Goal: Find specific page/section: Find specific page/section

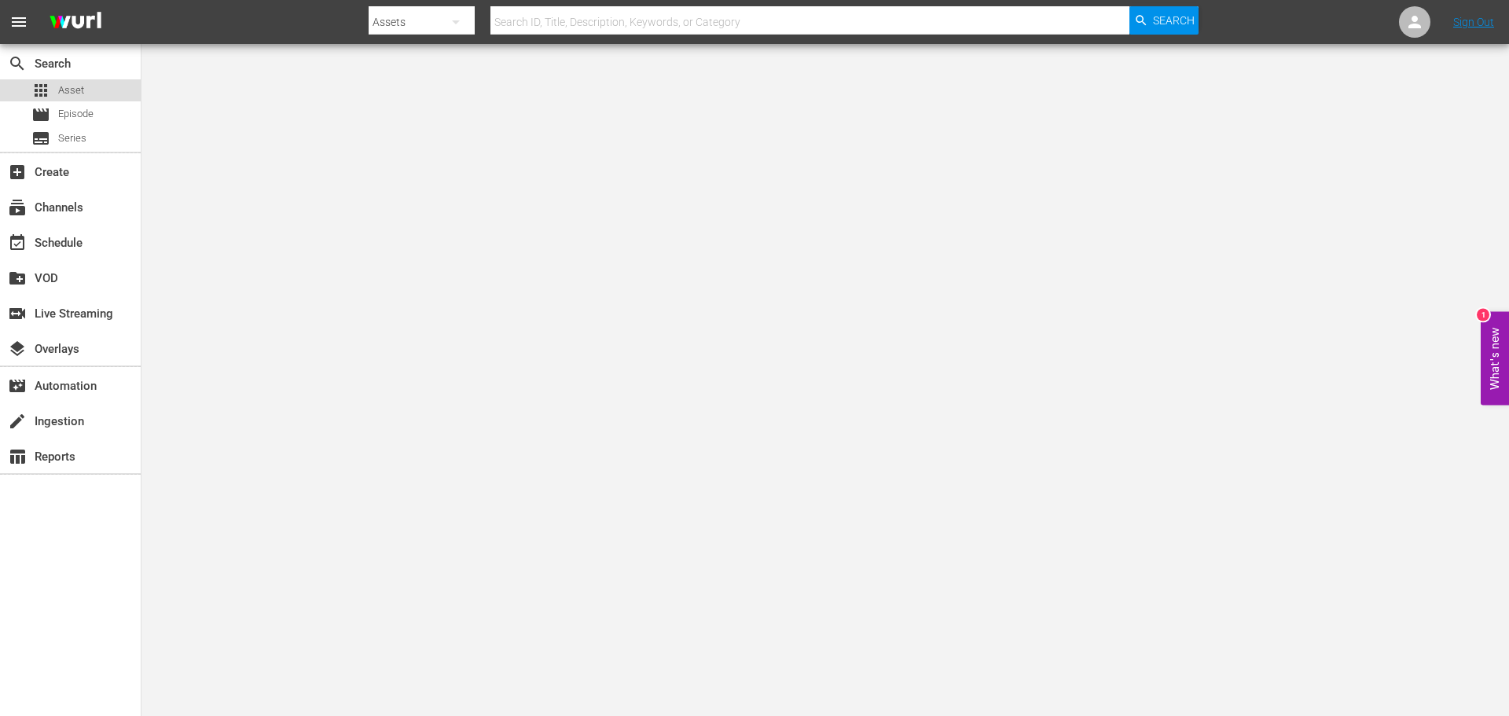
click at [111, 84] on div "apps Asset" at bounding box center [70, 90] width 141 height 22
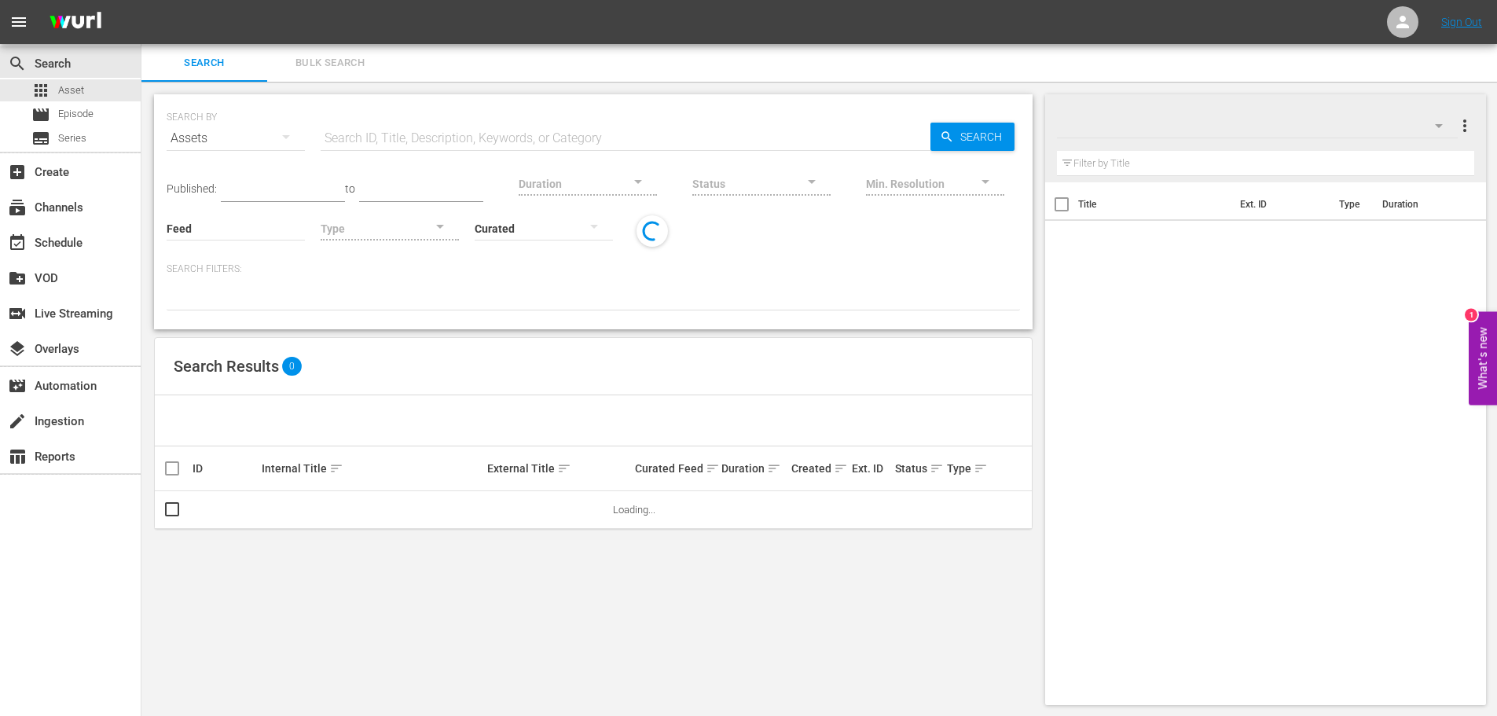
click at [434, 133] on input "text" at bounding box center [626, 138] width 610 height 38
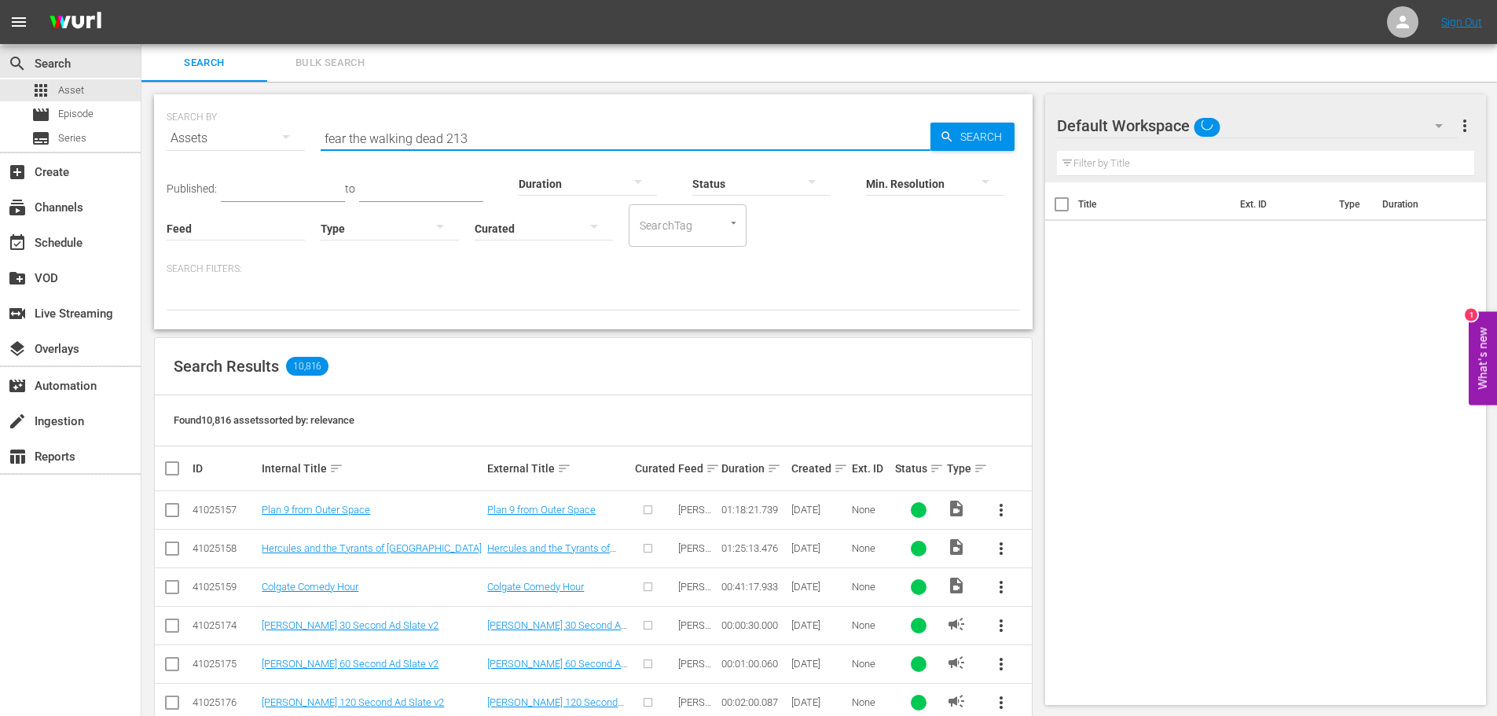
type input "fear the walking dead 213"
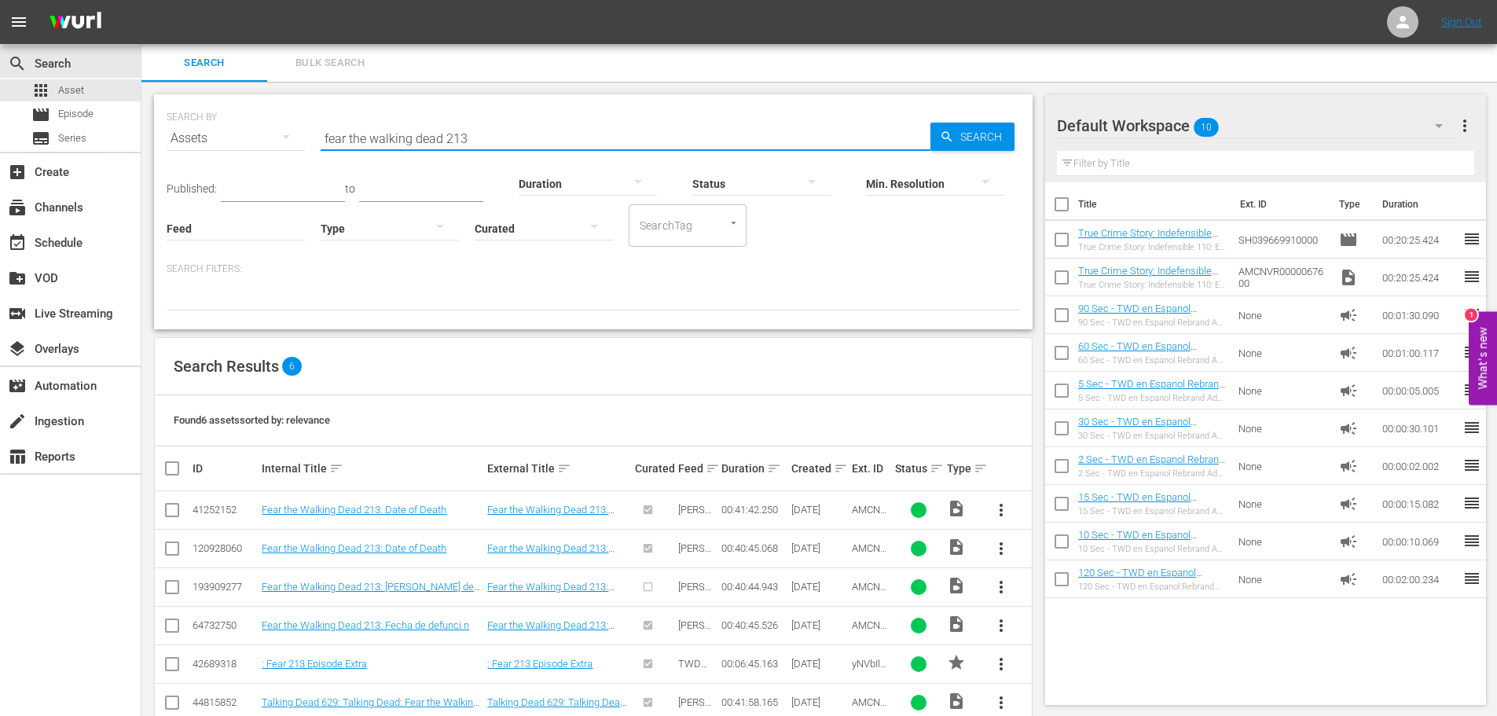
scroll to position [35, 0]
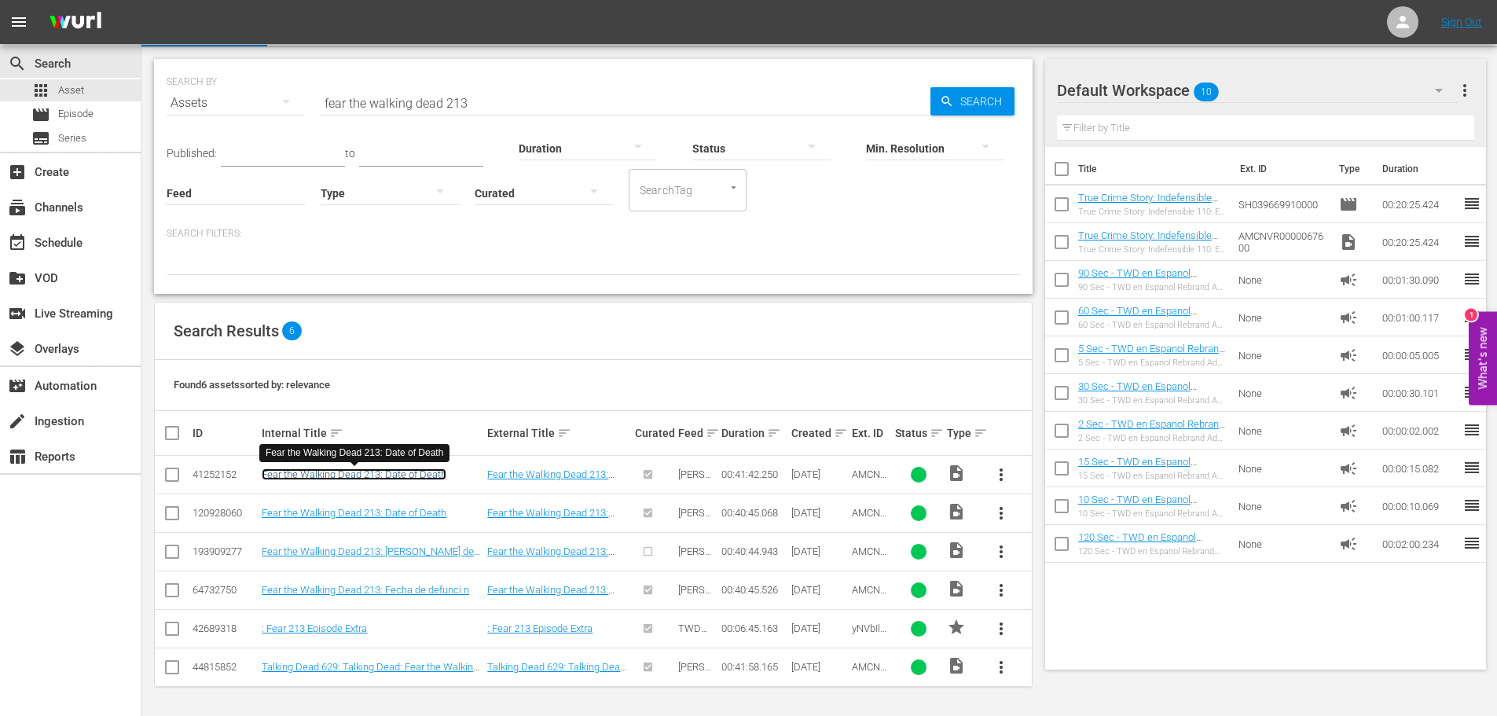
click at [398, 474] on link "Fear the Walking Dead 213: Date of Death" at bounding box center [354, 474] width 185 height 12
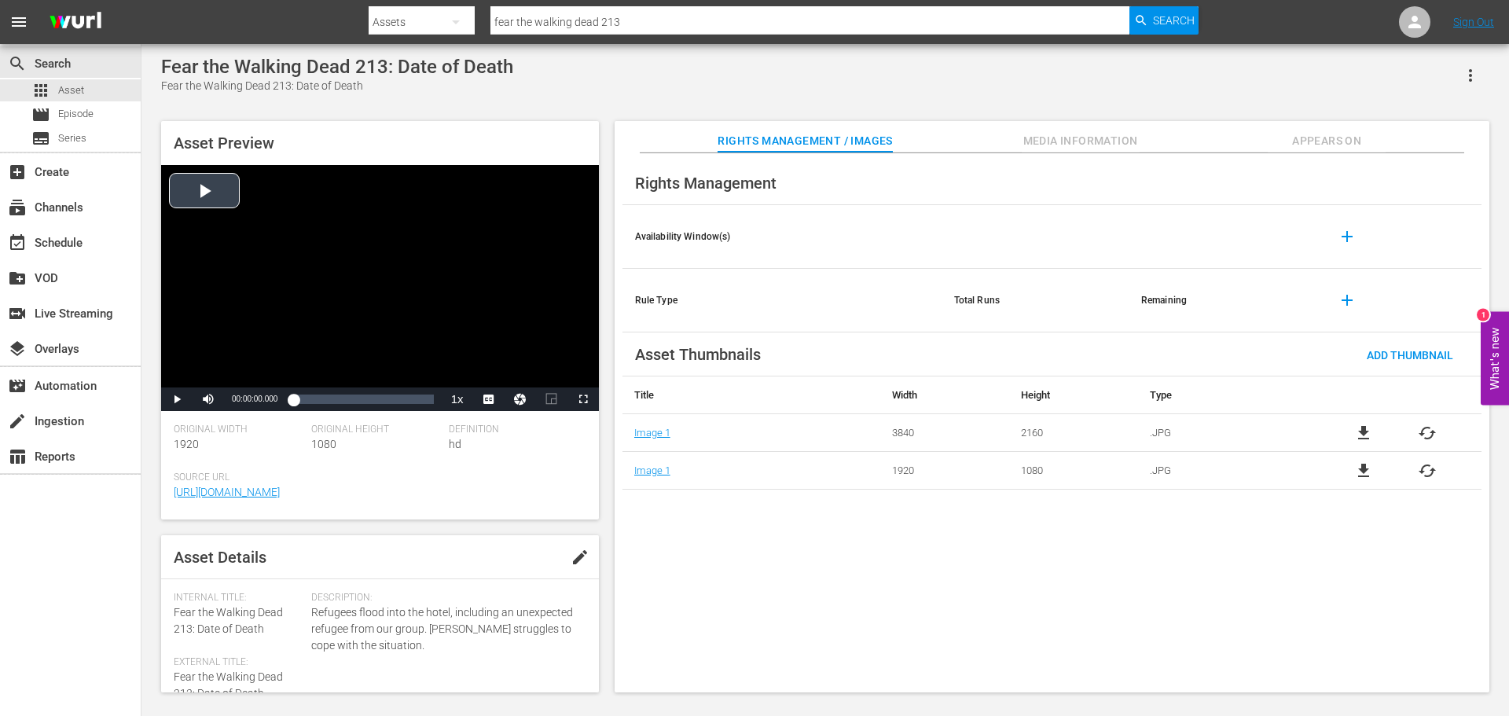
click at [428, 233] on div "Video Player" at bounding box center [380, 276] width 438 height 222
click at [313, 401] on div "Loaded : 1.43% 00:05:51.439 00:00:02.339" at bounding box center [363, 399] width 140 height 16
click at [342, 400] on div "00:14:31.570" at bounding box center [342, 399] width 1 height 16
click at [360, 400] on div "Loaded : 35.28% 00:19:12.721 00:14:31.944" at bounding box center [363, 399] width 140 height 16
click at [339, 396] on div "00:13:49.397" at bounding box center [339, 399] width 1 height 16
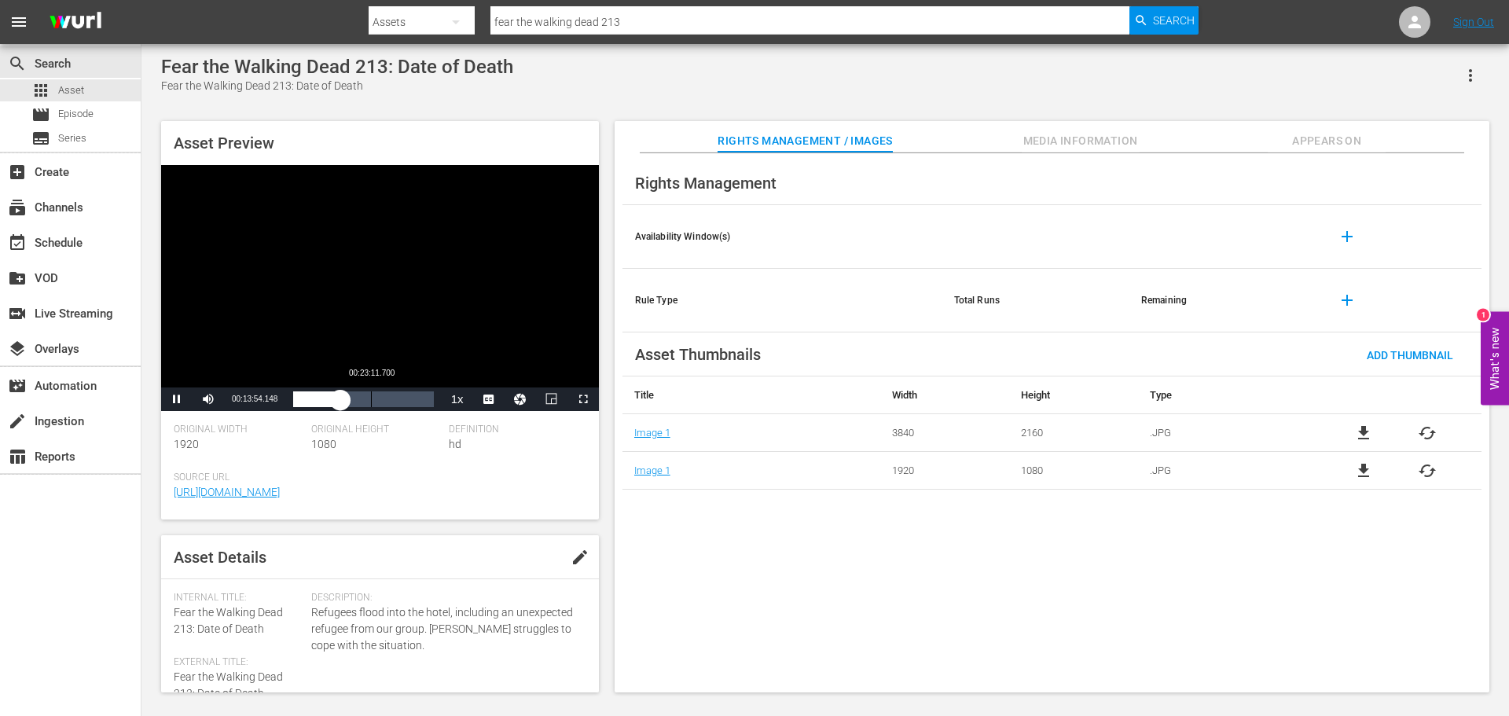
click at [372, 395] on div "Loaded : 35.76% 00:23:11.700 00:13:54.272" at bounding box center [363, 399] width 140 height 16
click at [409, 395] on div "00:34:40.522" at bounding box center [409, 399] width 1 height 16
click at [418, 395] on div "00:34:41.453" at bounding box center [355, 399] width 125 height 16
click at [405, 396] on div "00:37:15.552" at bounding box center [355, 399] width 125 height 16
click at [376, 398] on div "00:33:17.987" at bounding box center [349, 399] width 112 height 16
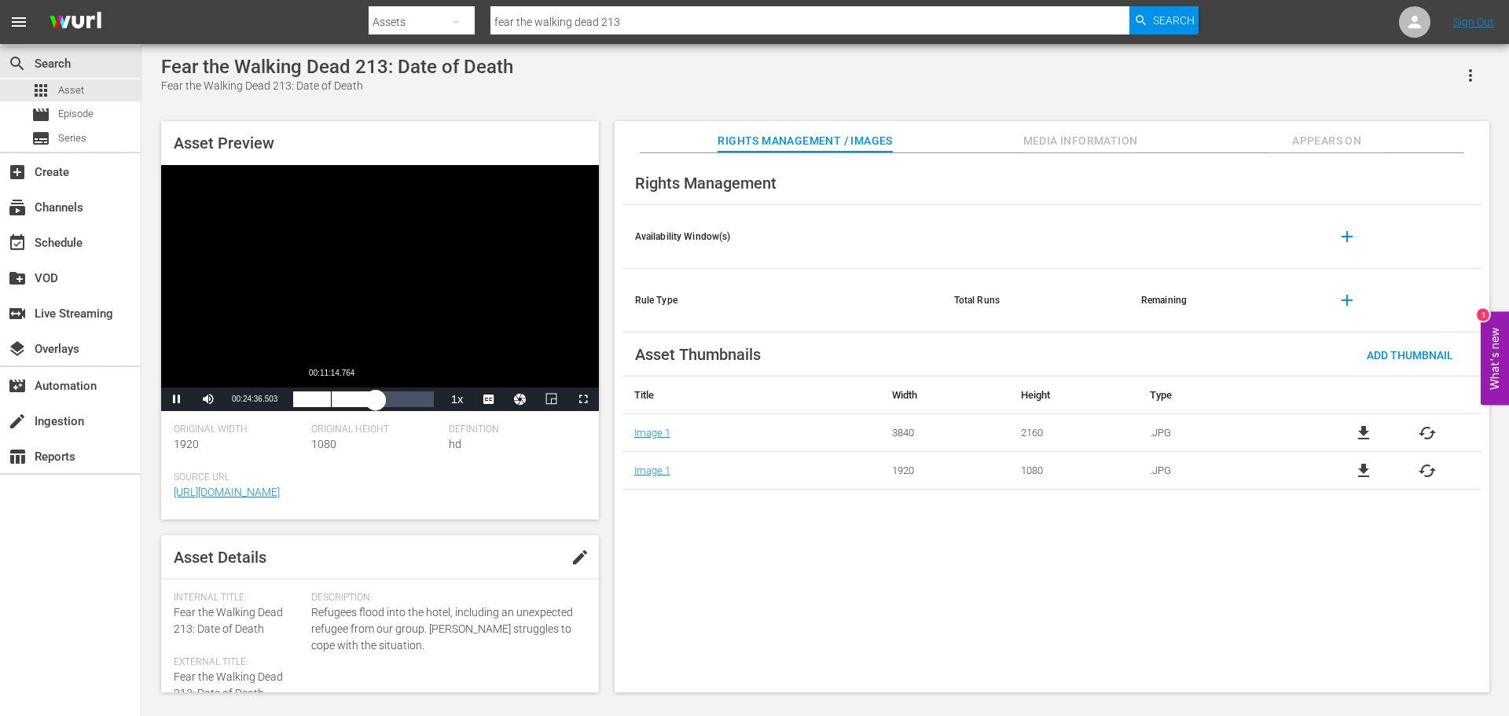
click at [331, 402] on div "Loaded : 59.52% 00:11:14.764 00:24:36.480" at bounding box center [363, 399] width 140 height 16
click at [177, 399] on span "Video Player" at bounding box center [177, 399] width 0 height 0
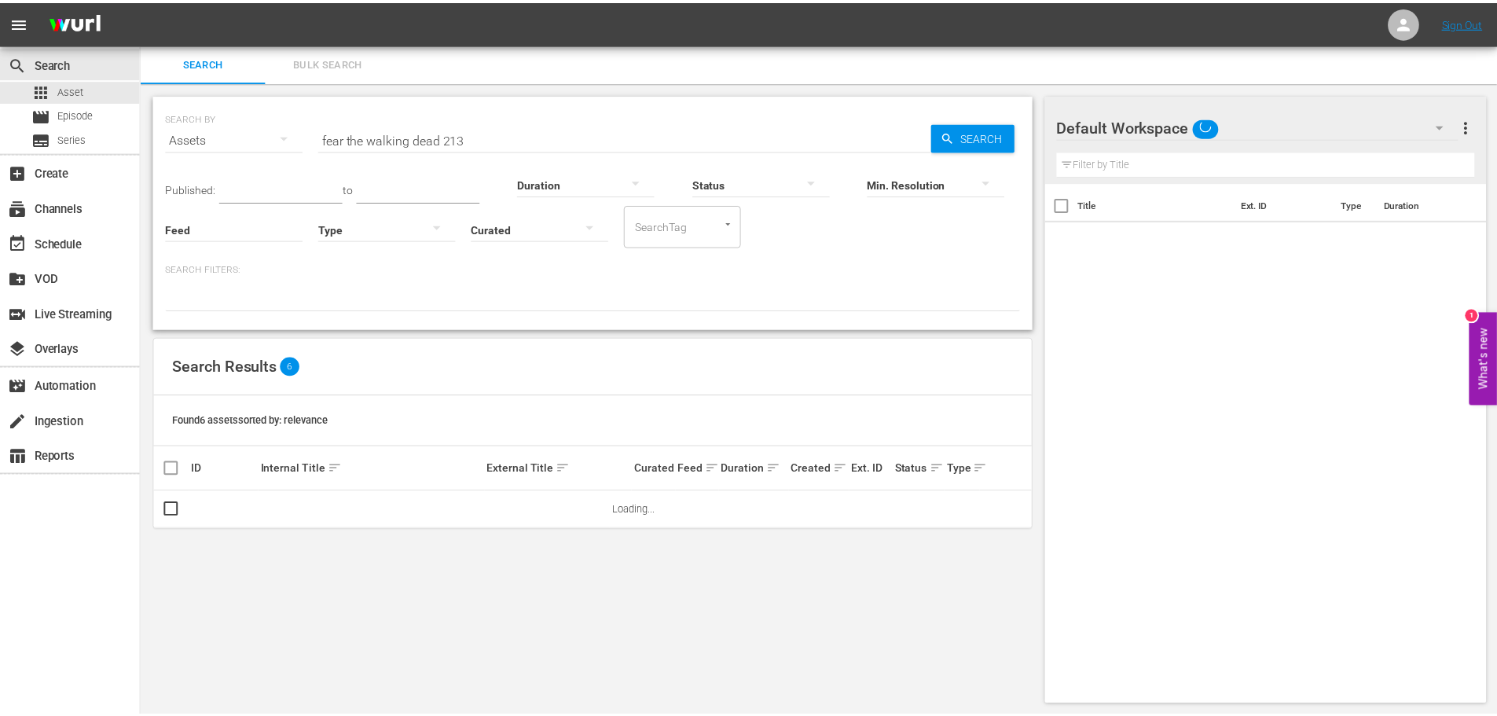
scroll to position [2, 0]
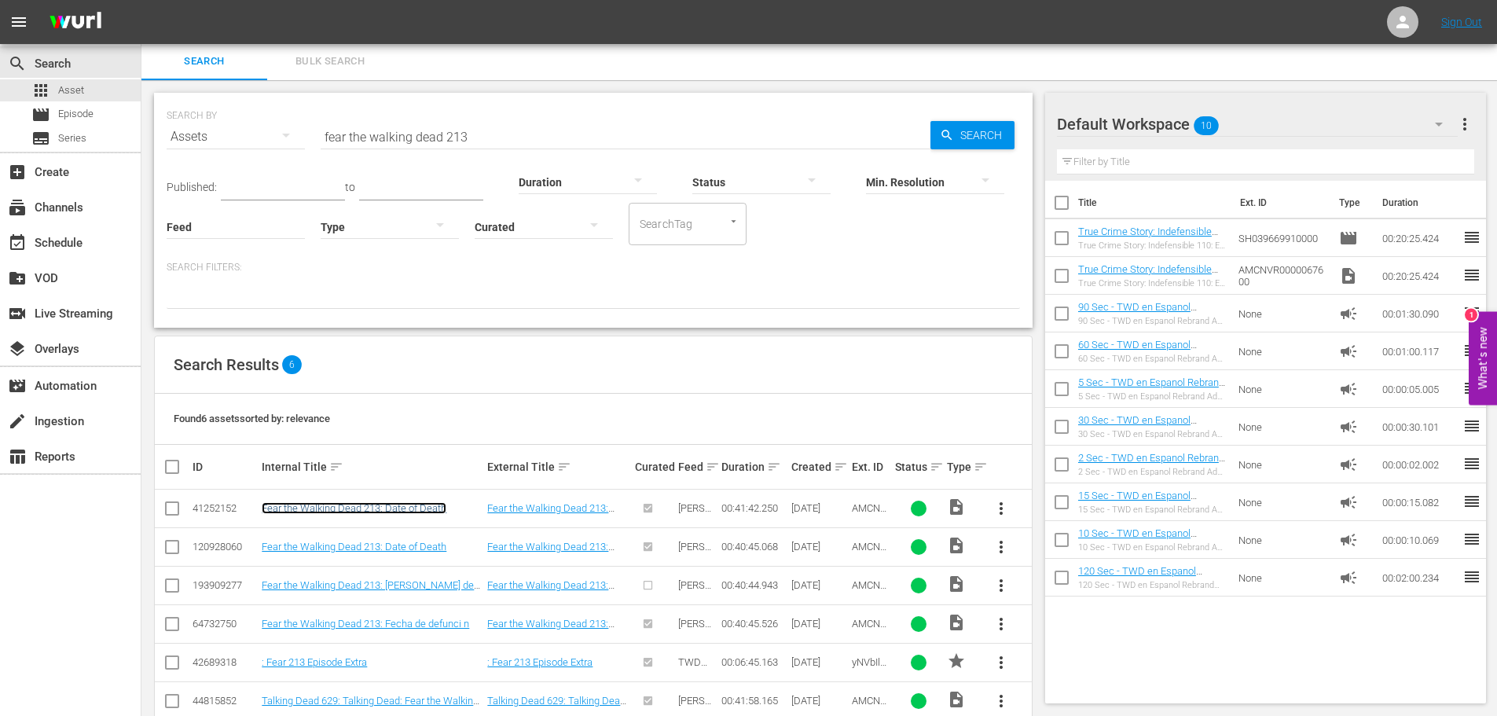
click at [398, 508] on link "Fear the Walking Dead 213: Date of Death" at bounding box center [354, 508] width 185 height 12
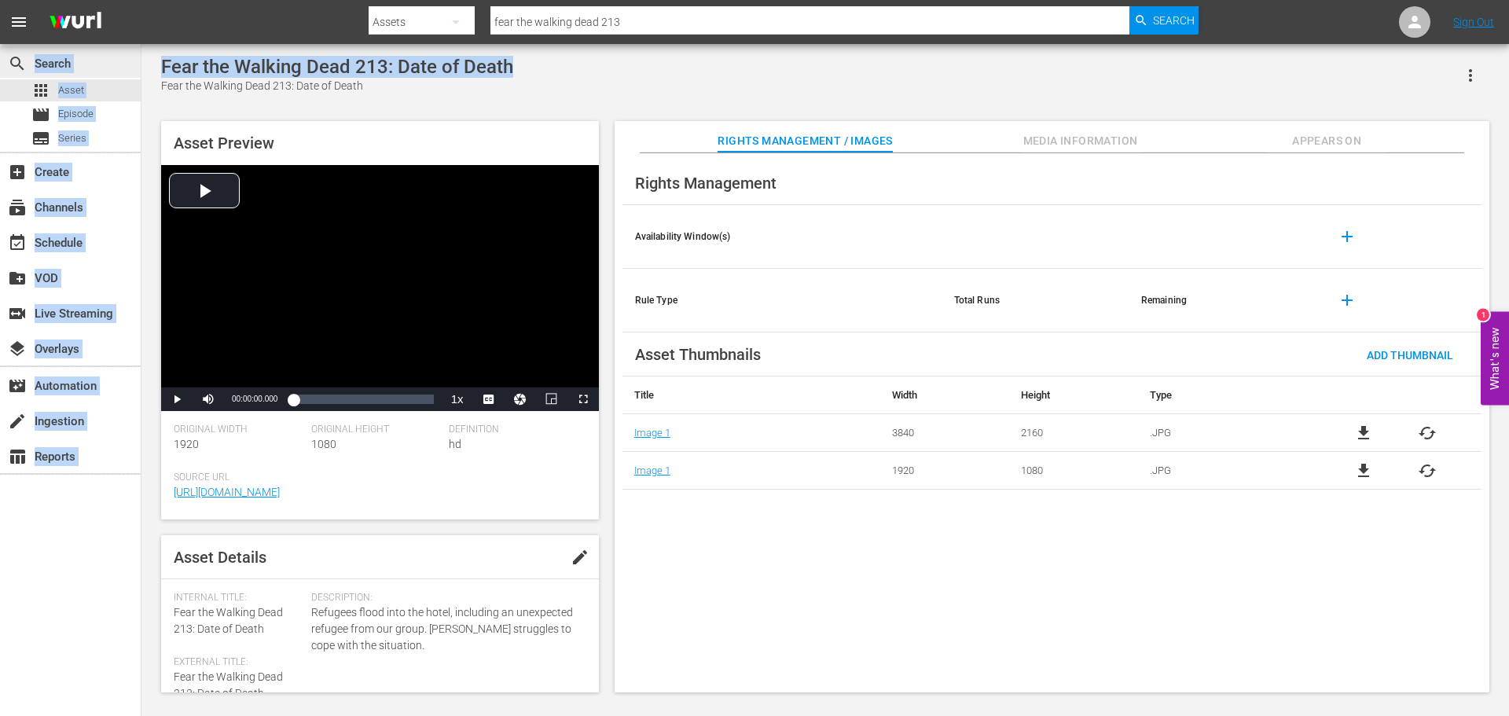
drag, startPoint x: 544, startPoint y: 59, endPoint x: 123, endPoint y: 60, distance: 421.2
click at [141, 0] on div "search Search apps Asset movie Episode subtitles Series add_box Create subscrip…" at bounding box center [824, 0] width 1367 height 0
copy div "Search apps Asset movie Episode subtitles Series add_box Create subscriptions C…"
click at [475, 112] on div "Fear the Walking Dead 213: Date of Death Fear the Walking Dead 213: Date of Dea…" at bounding box center [825, 370] width 1344 height 629
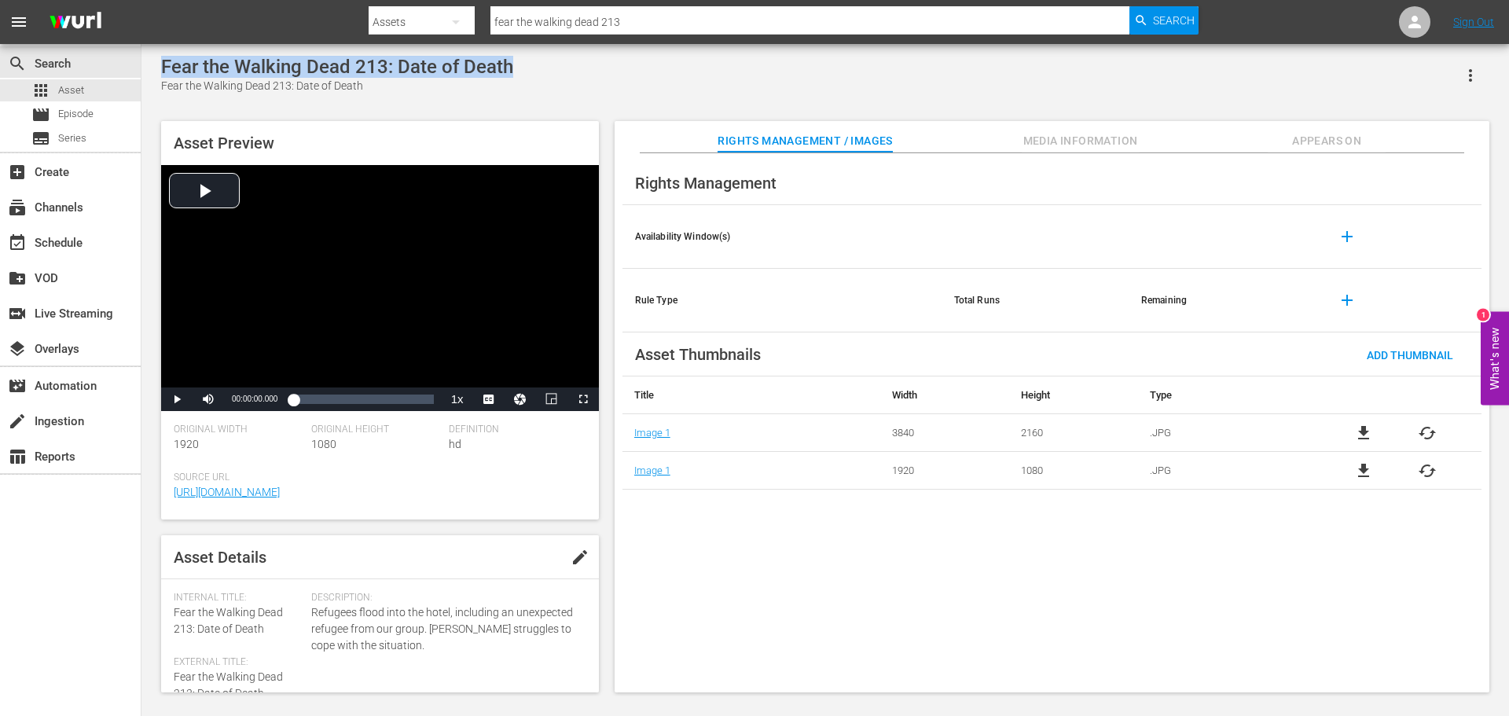
drag, startPoint x: 527, startPoint y: 62, endPoint x: 164, endPoint y: 68, distance: 362.3
click at [164, 68] on div "Fear the Walking Dead 213: Date of Death Fear the Walking Dead 213: Date of Dea…" at bounding box center [825, 75] width 1328 height 39
copy div "Fear the Walking Dead 213: Date of Death"
click at [73, 94] on span "Asset" at bounding box center [71, 91] width 26 height 16
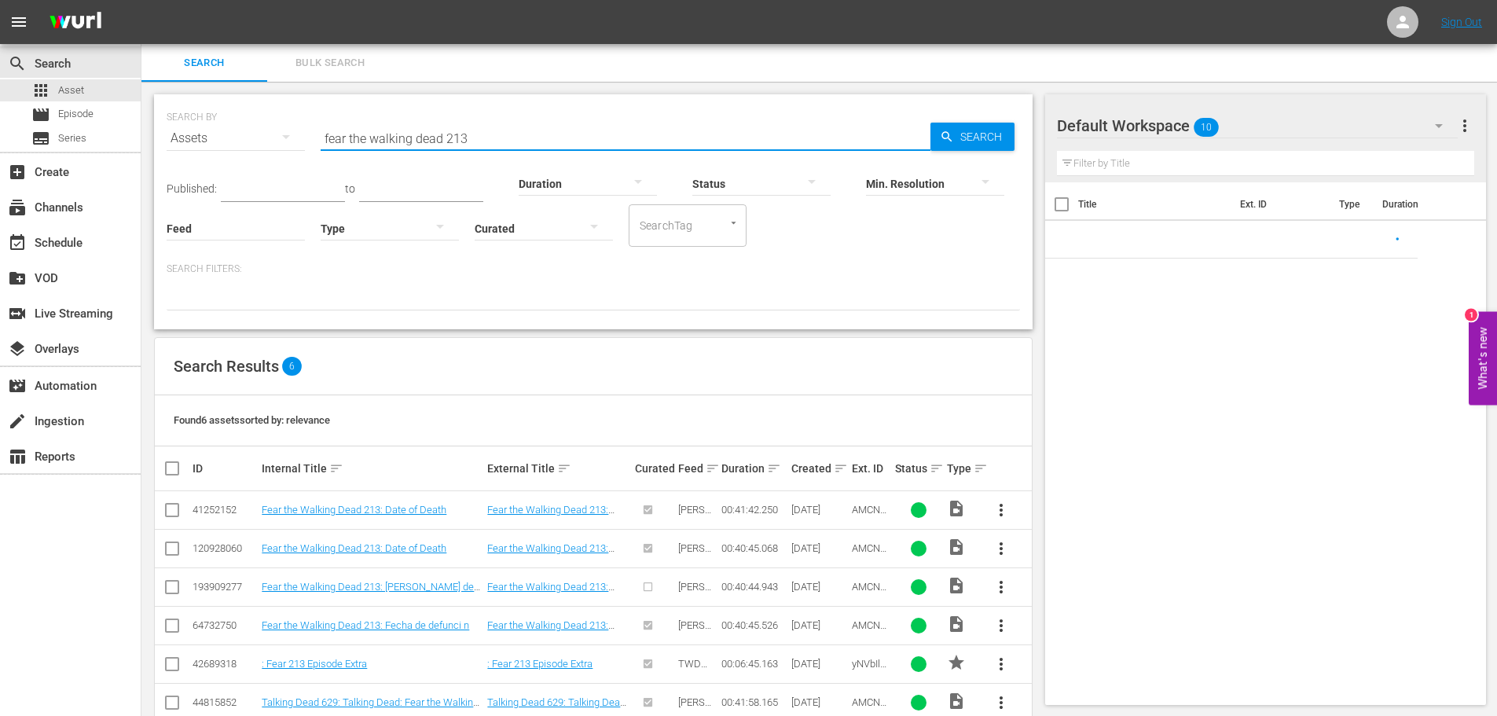
drag, startPoint x: 473, startPoint y: 136, endPoint x: 224, endPoint y: 119, distance: 249.7
click at [255, 127] on div "SEARCH BY Search By Assets Search ID, Title, Description, Keywords, or Category…" at bounding box center [593, 129] width 853 height 57
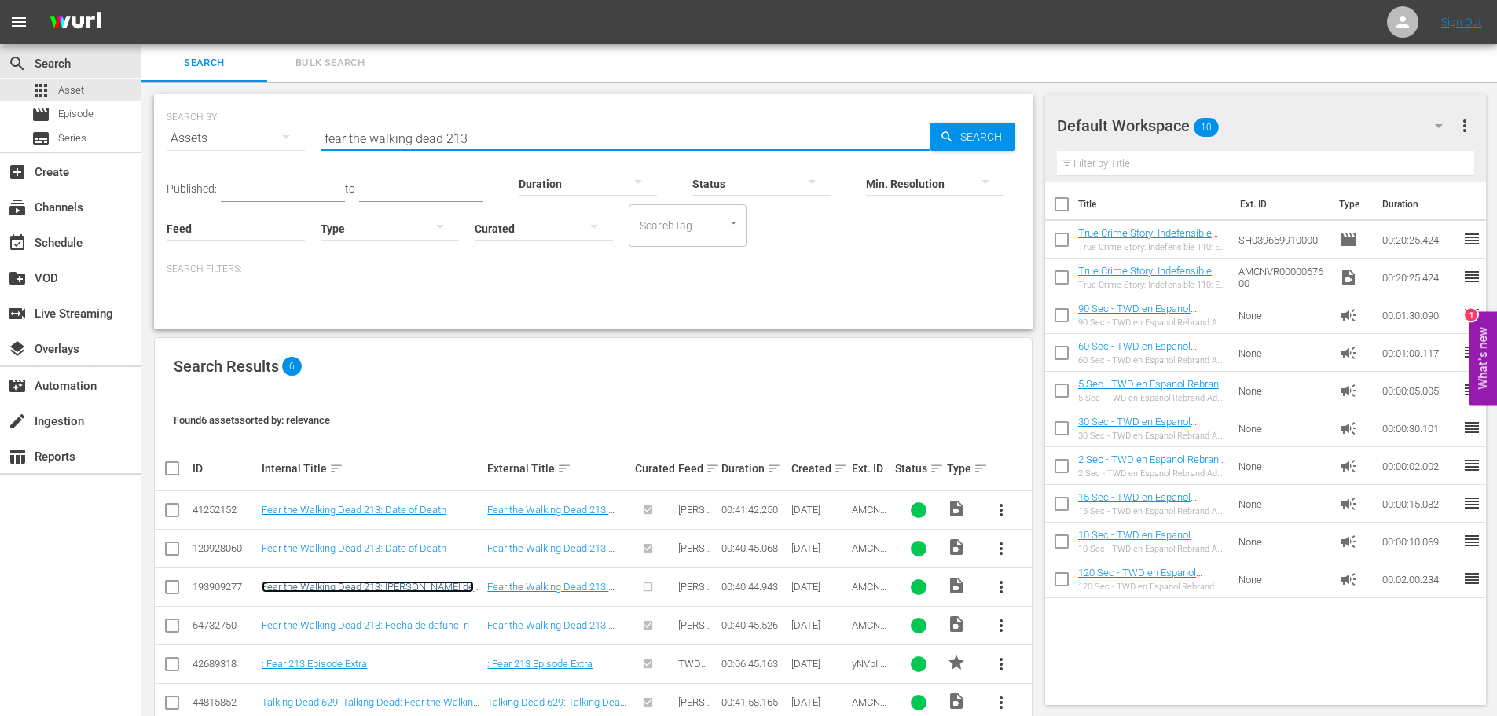
click at [442, 589] on link "Fear the Walking Dead 213: [PERSON_NAME] de defunción" at bounding box center [368, 593] width 212 height 24
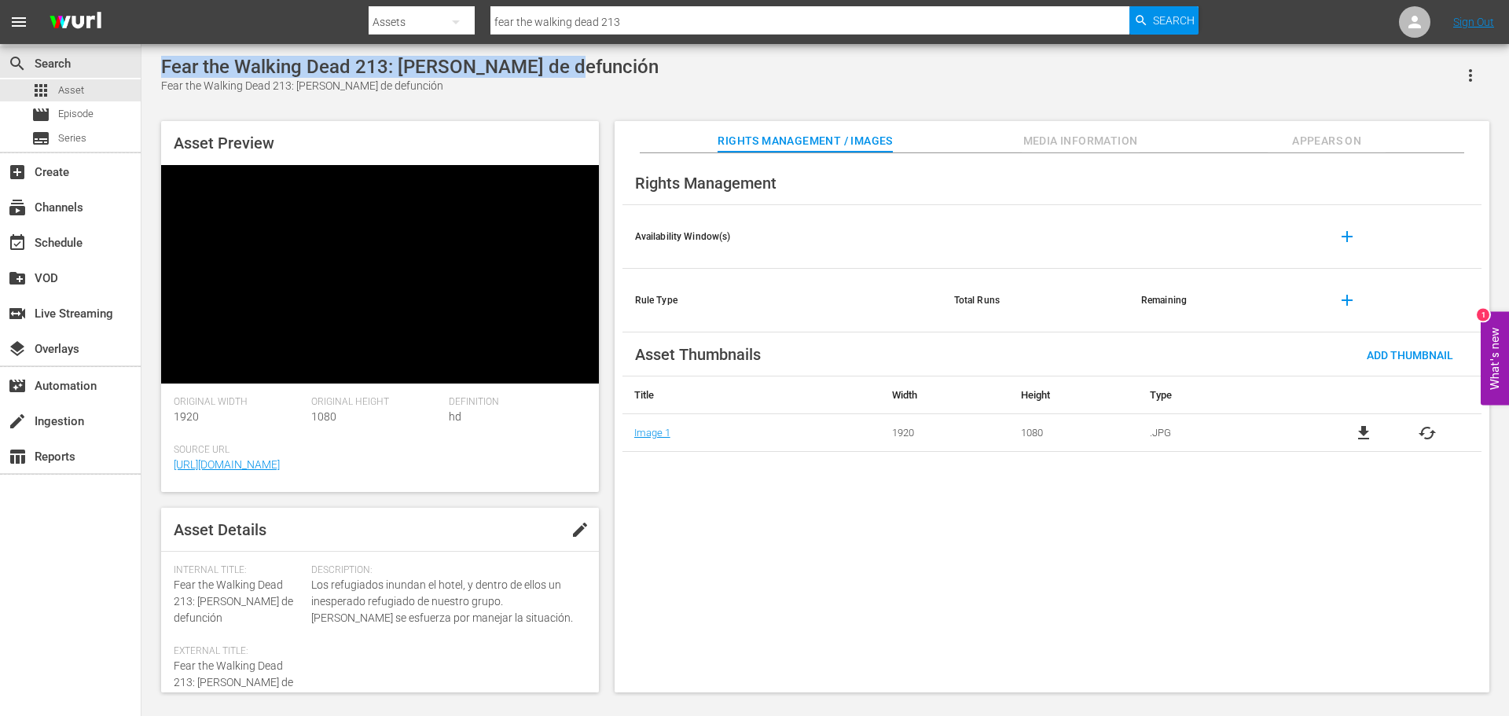
drag, startPoint x: 565, startPoint y: 68, endPoint x: 153, endPoint y: 68, distance: 411.8
click at [153, 68] on div "Fear the Walking Dead 213: Fecha de defunción Fear the Walking Dead 213: Fecha …" at bounding box center [825, 370] width 1344 height 629
copy div "Fear the Walking Dead 213: [PERSON_NAME] de defunción"
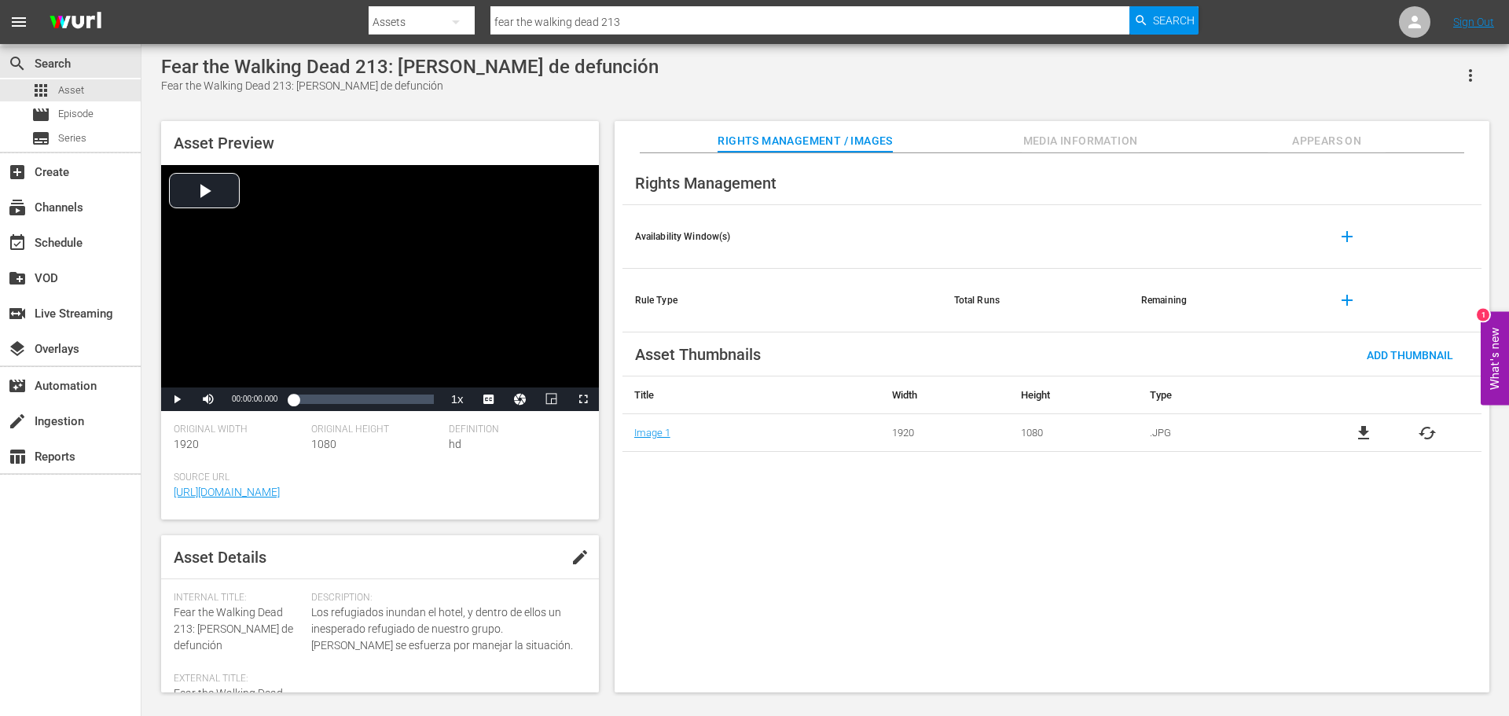
click at [598, 90] on div "Fear the Walking Dead 213: [PERSON_NAME] de defunción Fear the Walking Dead 213…" at bounding box center [825, 75] width 1328 height 39
